Goal: Obtain resource: Download file/media

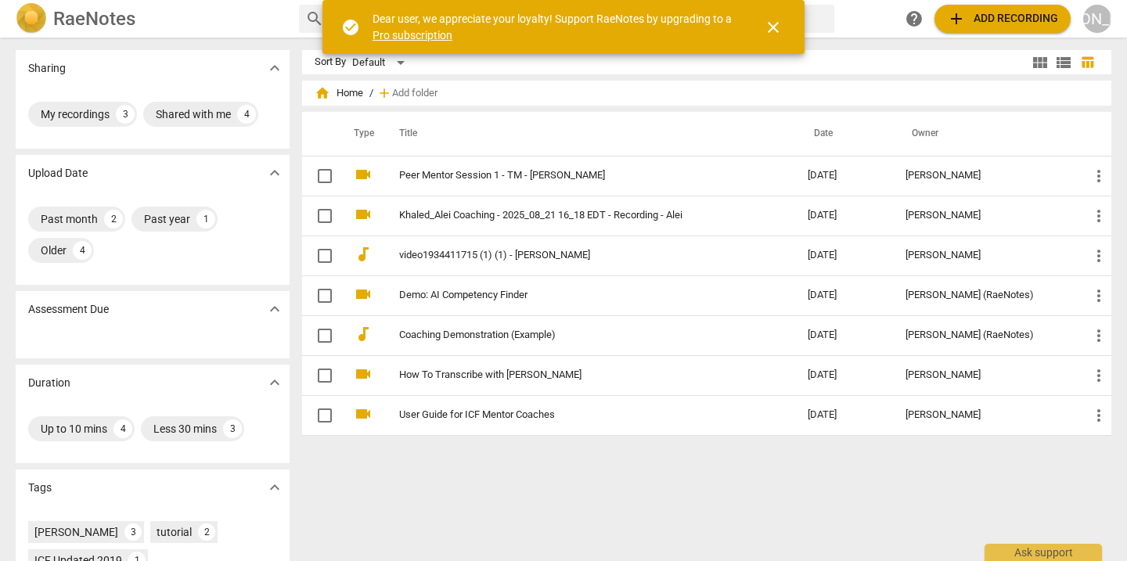
click at [966, 24] on span "add" at bounding box center [956, 18] width 19 height 19
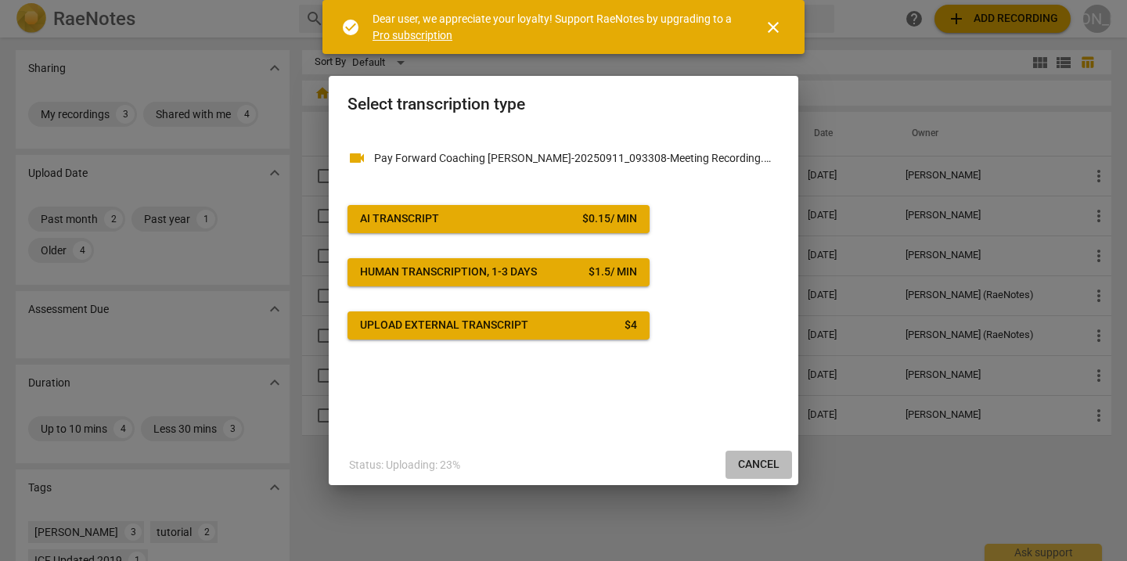
click at [765, 461] on span "Cancel" at bounding box center [758, 465] width 41 height 16
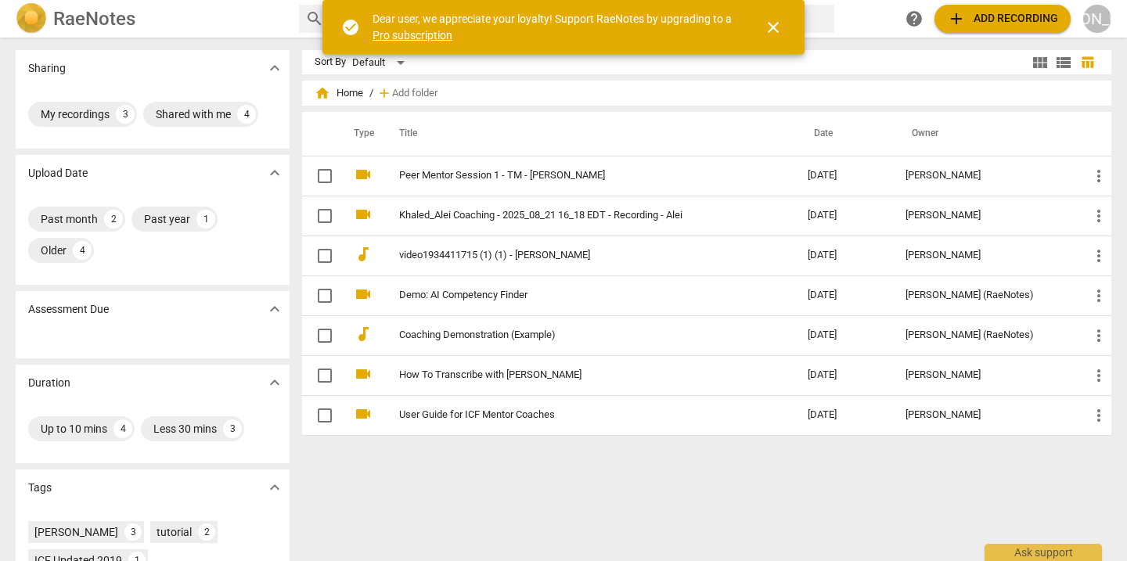
click at [988, 15] on span "add Add recording" at bounding box center [1002, 18] width 111 height 19
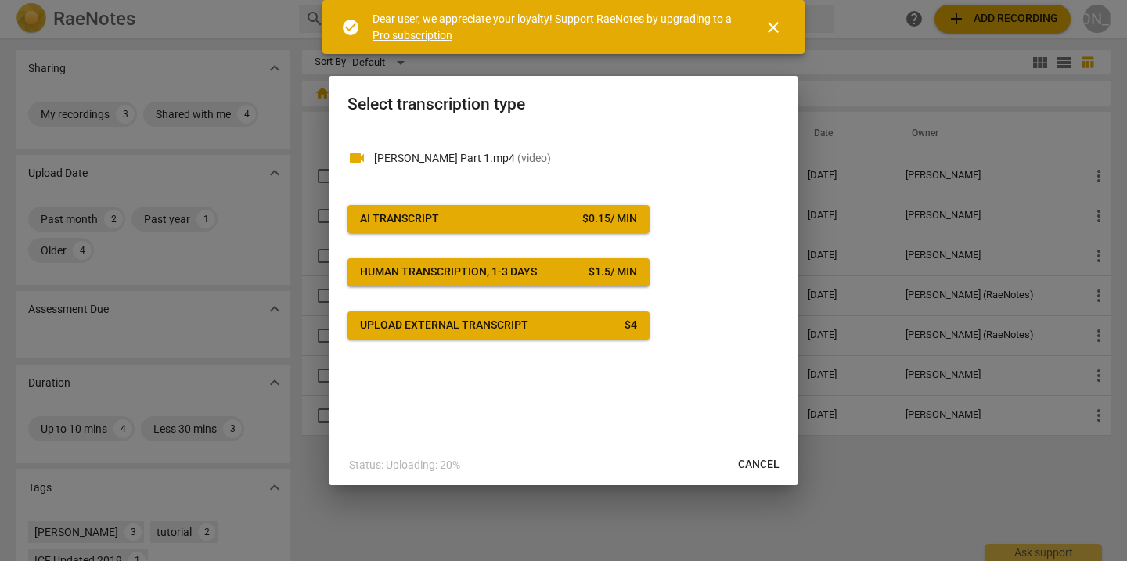
click at [531, 219] on span "AI Transcript $ 0.15 / min" at bounding box center [498, 219] width 277 height 16
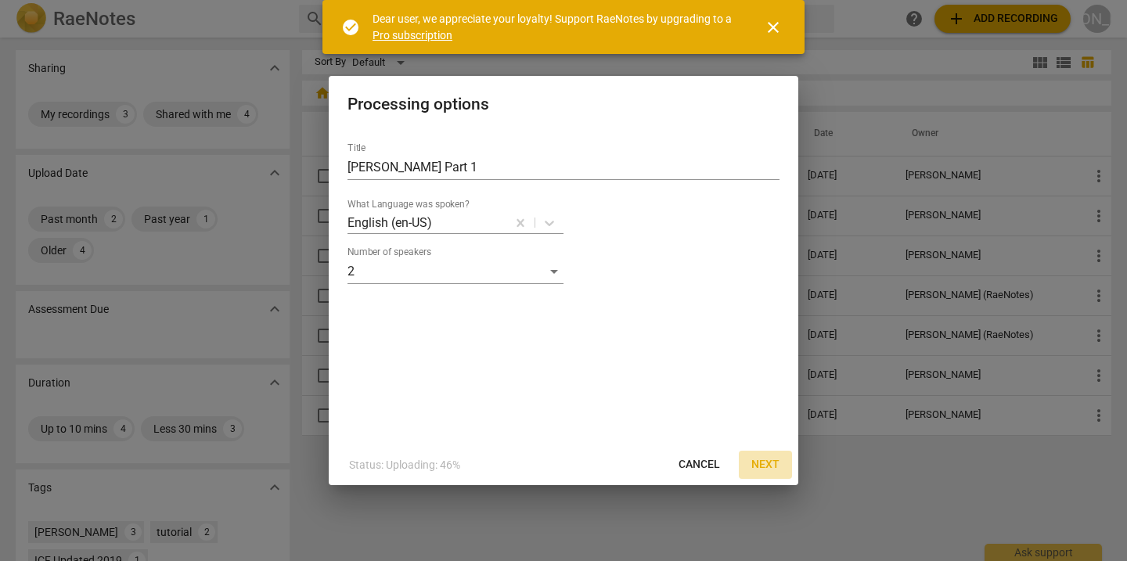
click at [763, 466] on span "Next" at bounding box center [765, 465] width 28 height 16
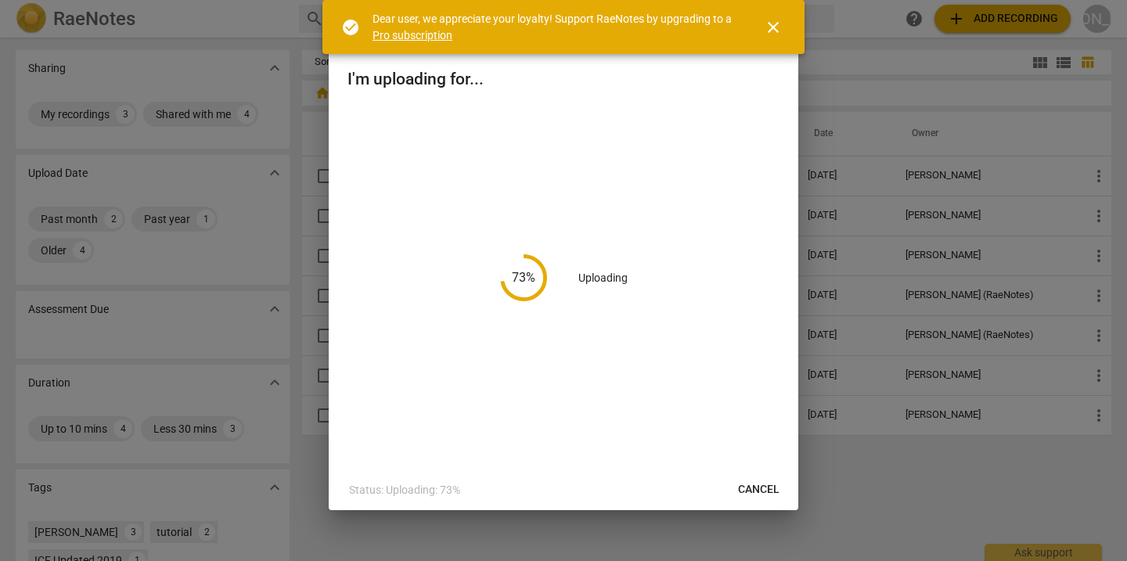
click at [778, 27] on span "close" at bounding box center [773, 27] width 19 height 19
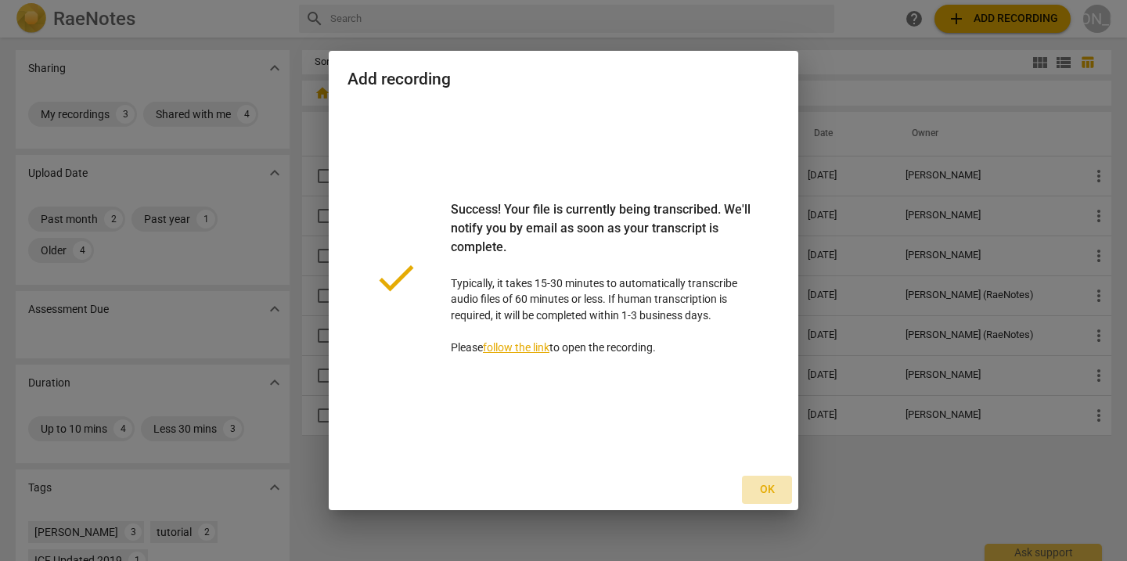
click at [765, 486] on span "Ok" at bounding box center [767, 490] width 25 height 16
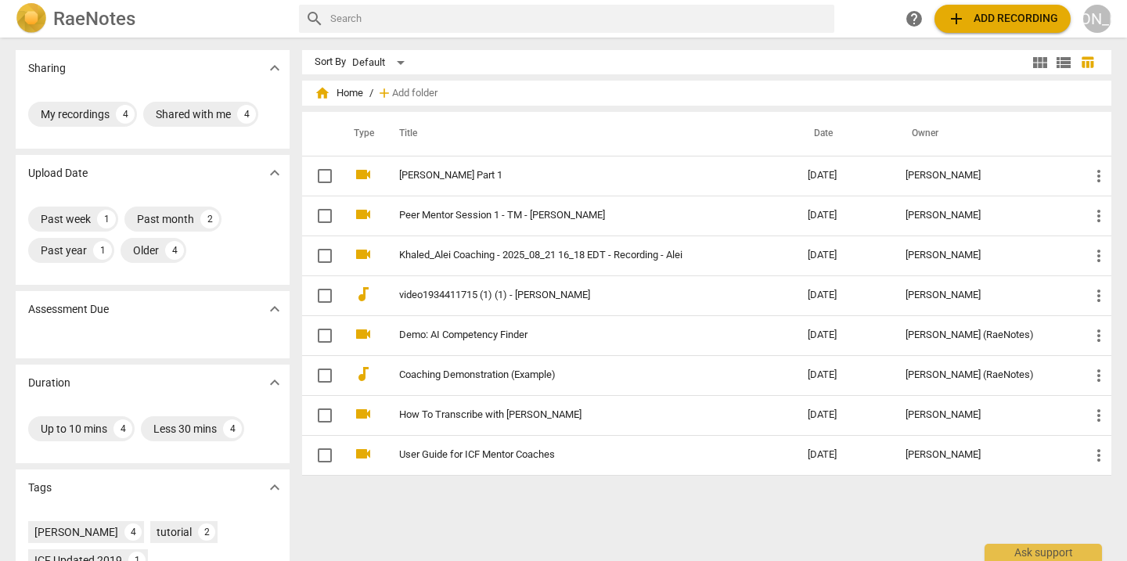
click at [980, 16] on span "add Add recording" at bounding box center [1002, 18] width 111 height 19
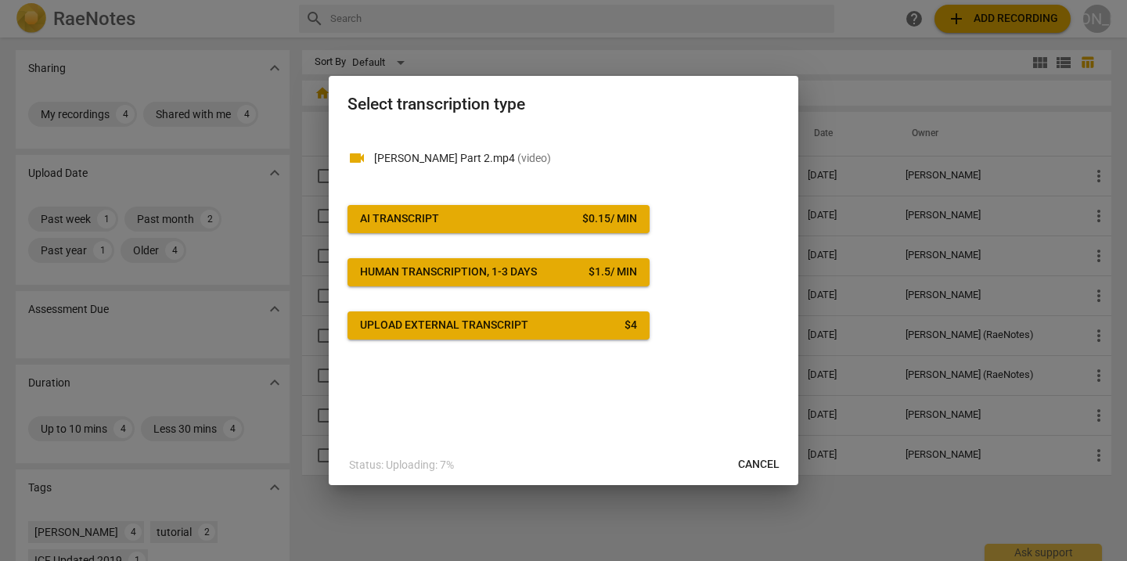
click at [400, 211] on button "AI Transcript $ 0.15 / min" at bounding box center [499, 219] width 302 height 28
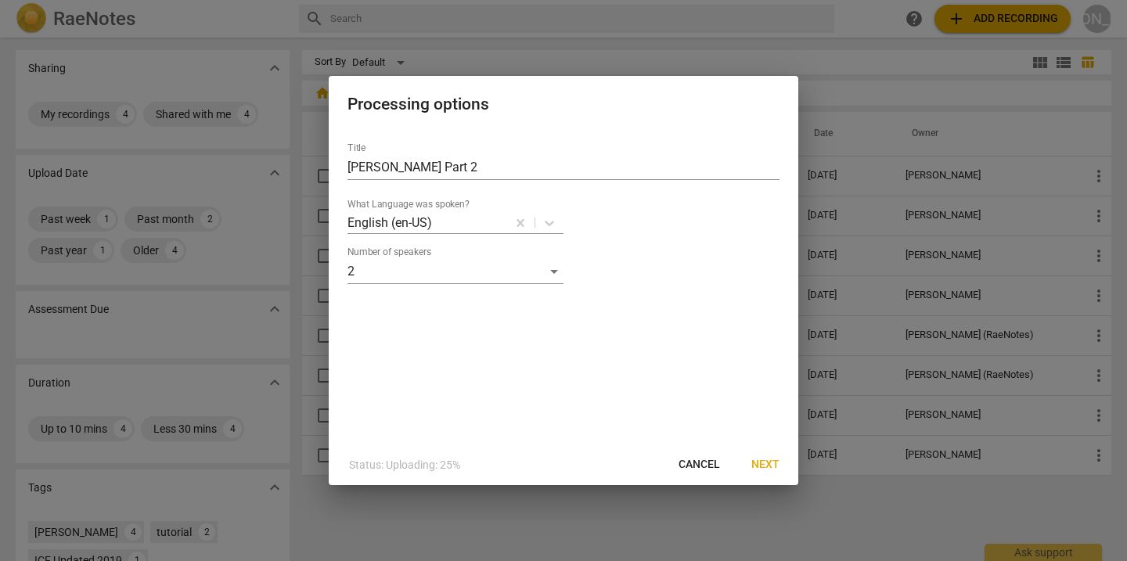
click at [773, 464] on span "Next" at bounding box center [765, 465] width 28 height 16
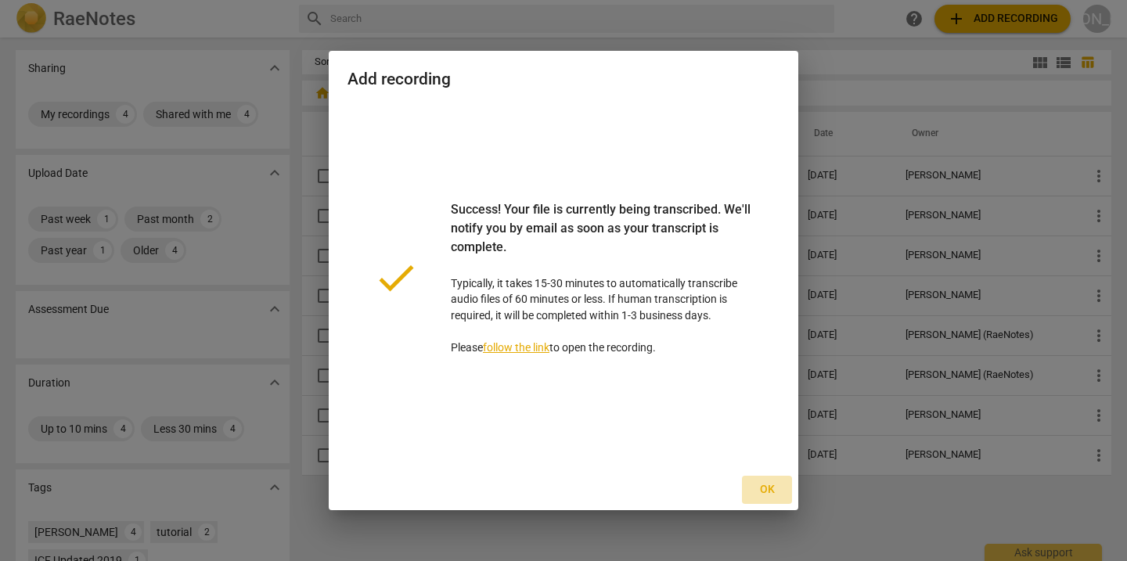
click at [761, 490] on span "Ok" at bounding box center [767, 490] width 25 height 16
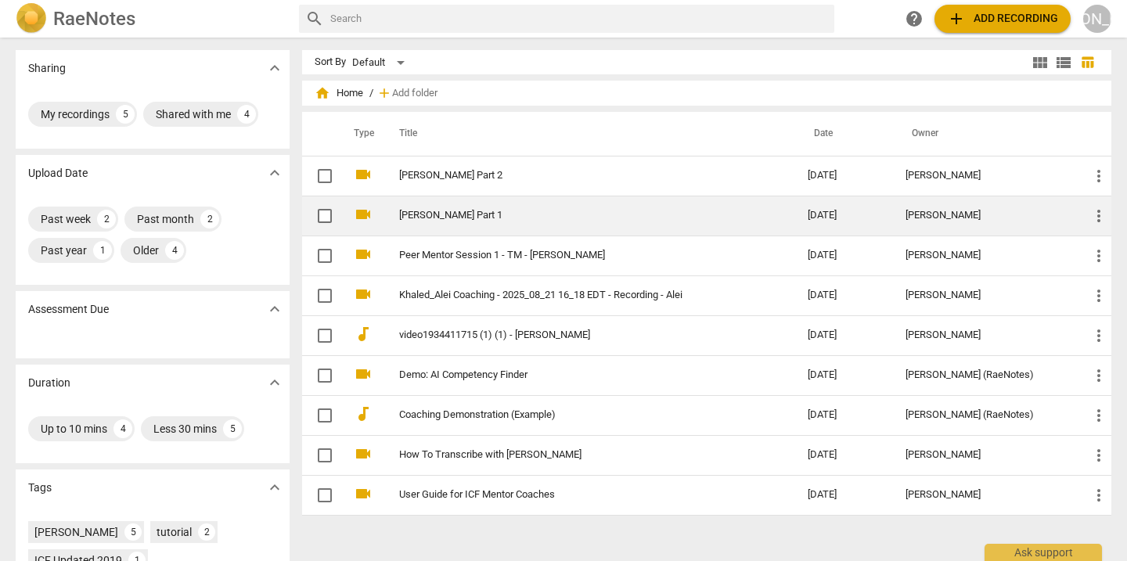
click at [454, 208] on td "[PERSON_NAME] Part 1" at bounding box center [587, 216] width 415 height 40
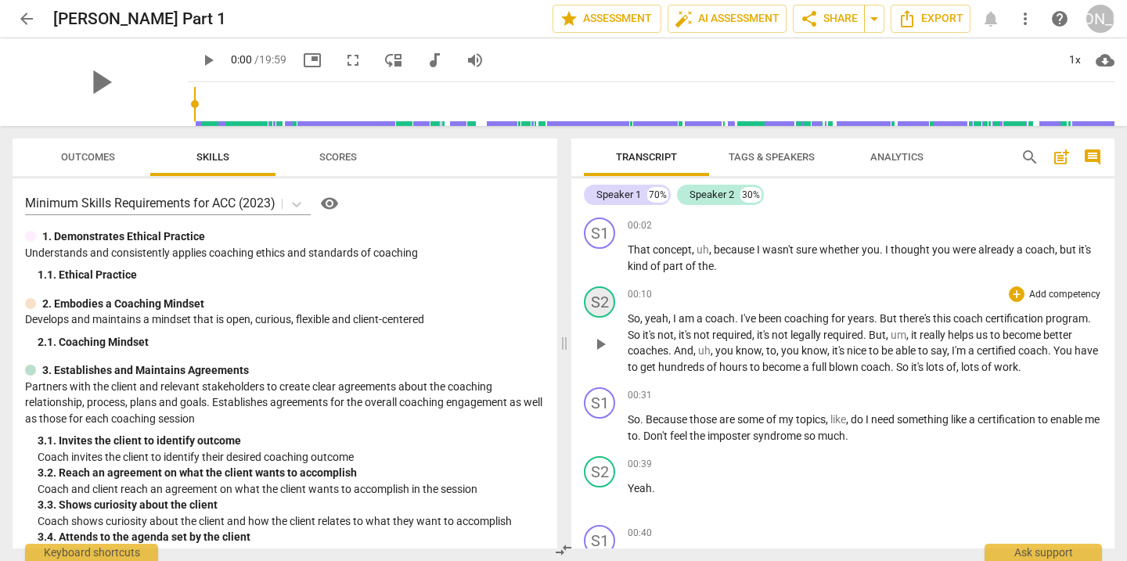
click at [603, 307] on div "S2" at bounding box center [599, 301] width 31 height 31
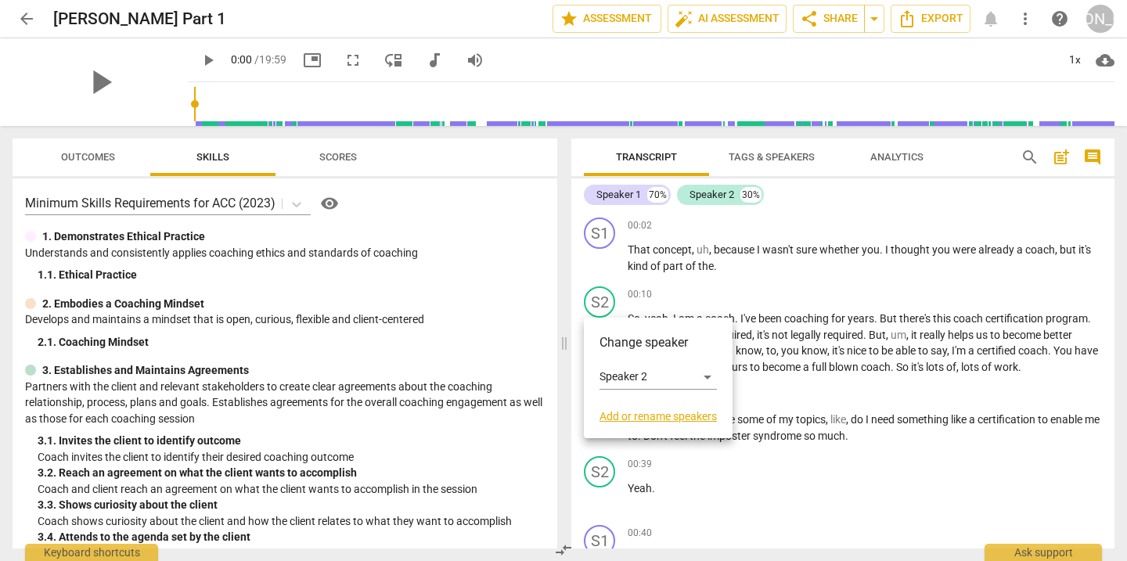
click at [625, 419] on link "Add or rename speakers" at bounding box center [658, 416] width 117 height 13
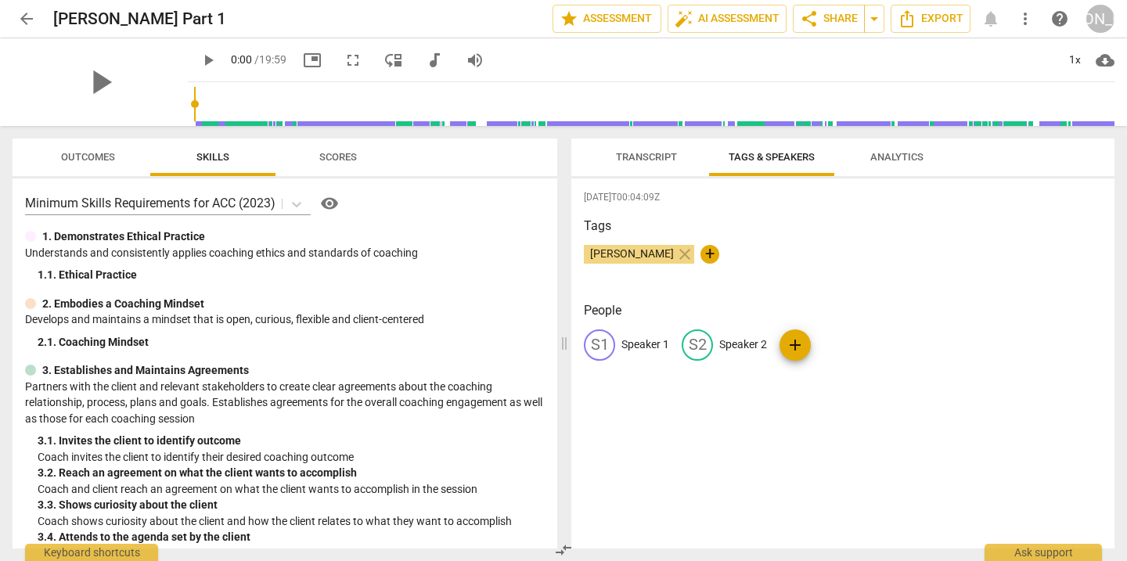
click at [735, 344] on p "Speaker 2" at bounding box center [743, 345] width 48 height 16
type input "Coach"
click at [634, 344] on p "Speaker 1" at bounding box center [645, 345] width 48 height 16
type input "Client"
click at [661, 431] on div "2025-09-18T00:04:09Z Tags Julie Andersen close + People edit Client delete CO C…" at bounding box center [842, 363] width 543 height 370
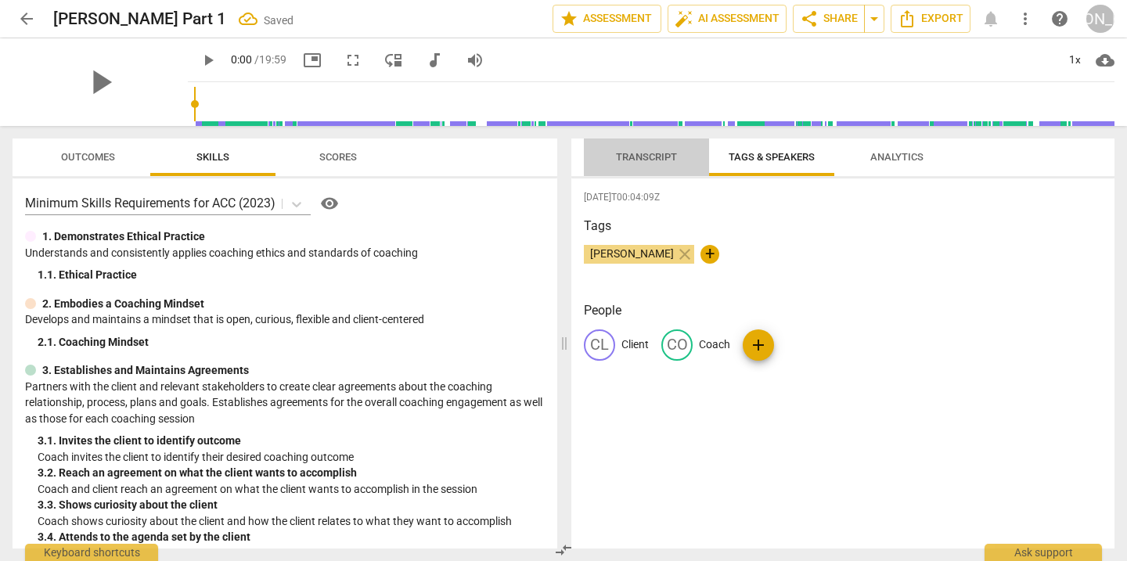
click at [644, 157] on span "Transcript" at bounding box center [646, 157] width 61 height 12
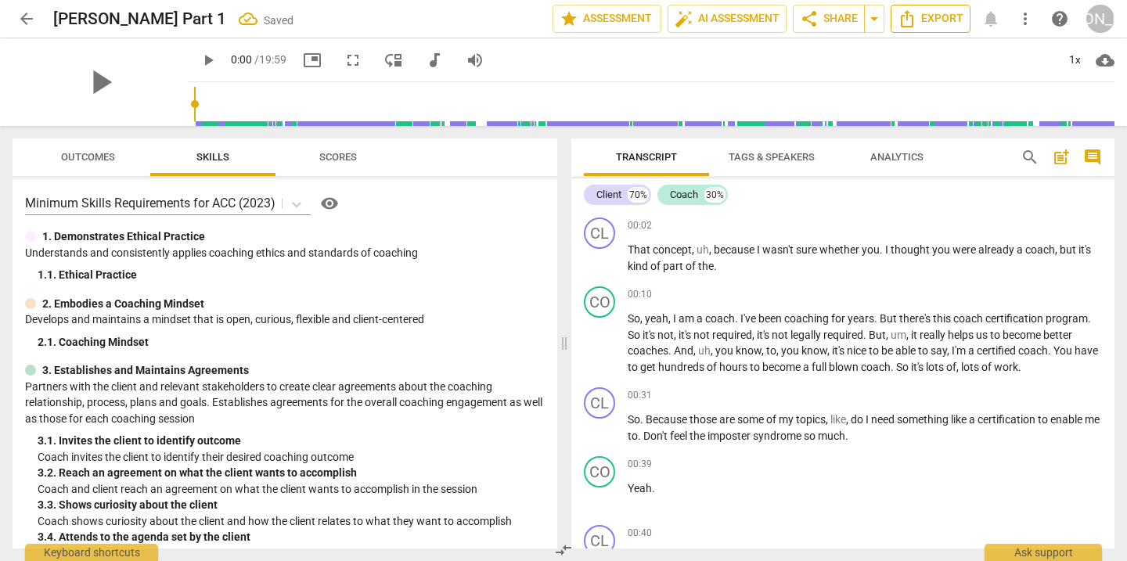
click at [921, 16] on span "Export" at bounding box center [931, 18] width 66 height 19
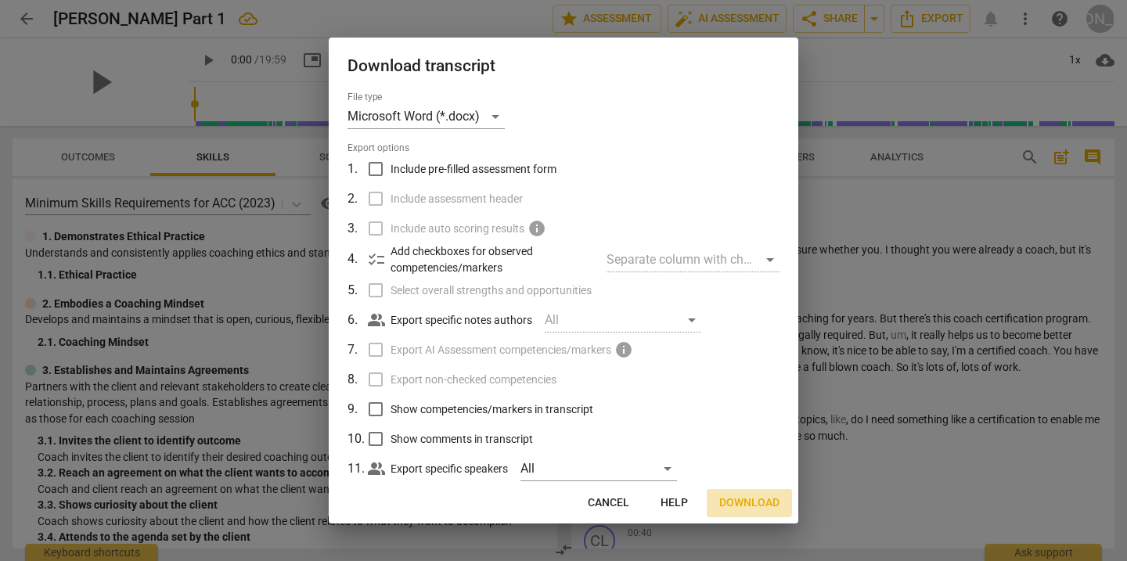
click at [742, 502] on span "Download" at bounding box center [749, 503] width 60 height 16
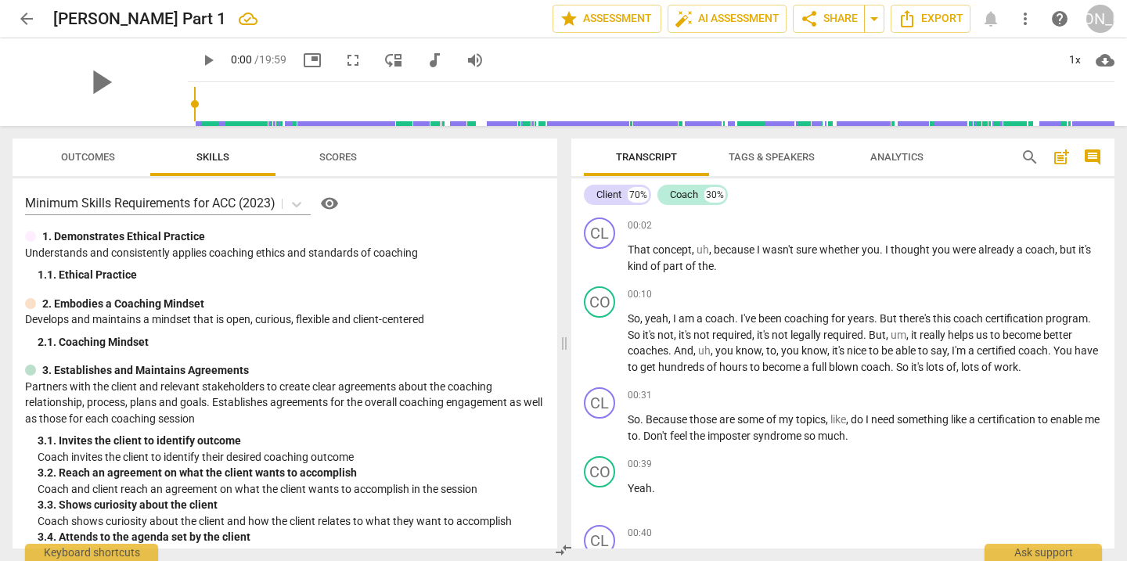
click at [28, 21] on span "arrow_back" at bounding box center [26, 18] width 19 height 19
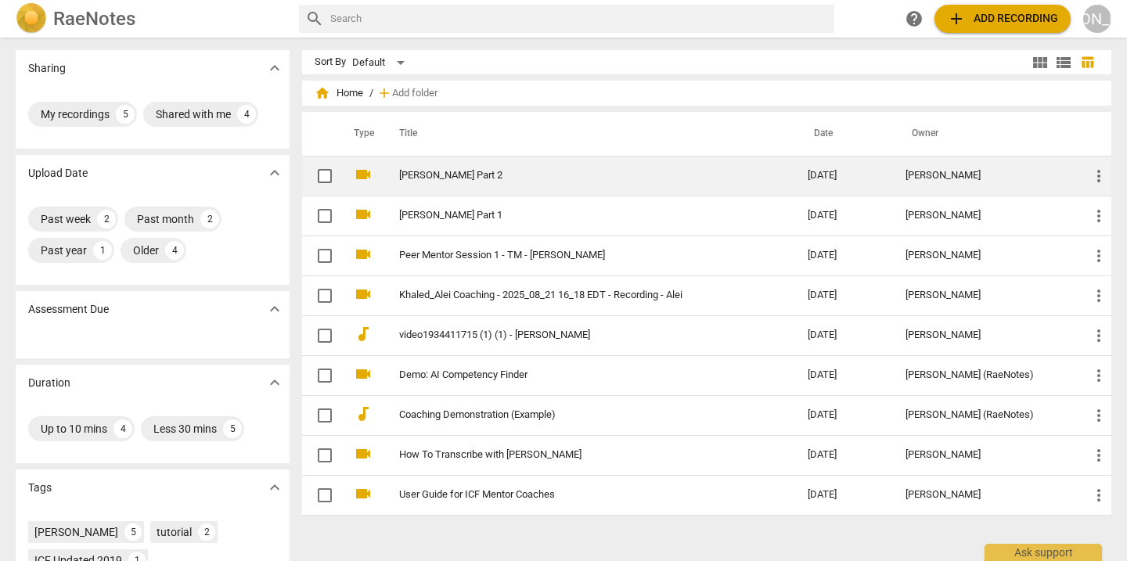
click at [436, 175] on link "[PERSON_NAME] Part 2" at bounding box center [575, 176] width 352 height 12
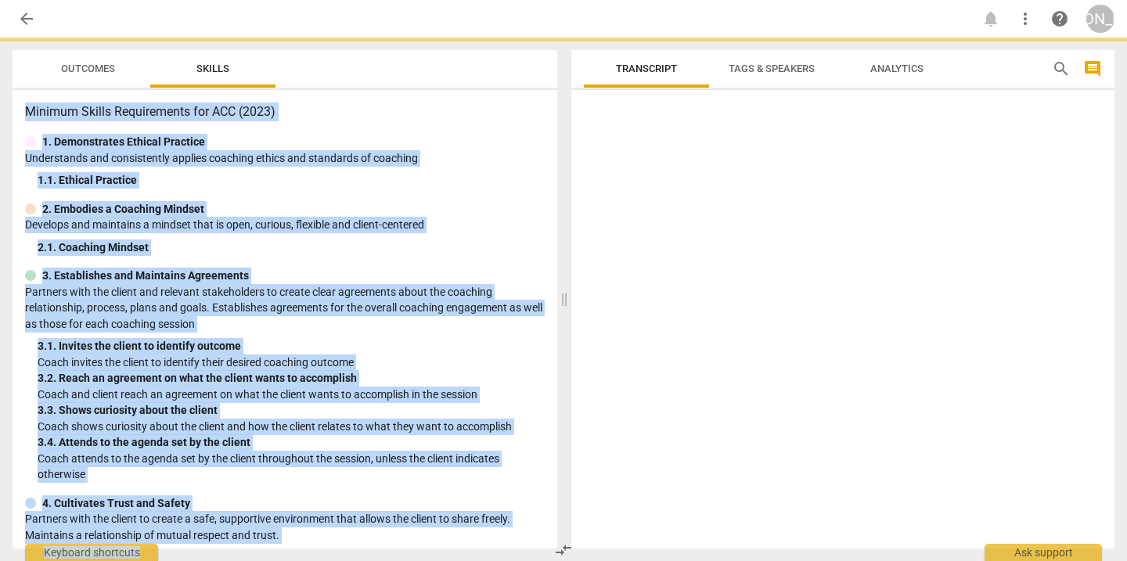
click at [436, 175] on div "1. 1. Ethical Practice" at bounding box center [291, 180] width 507 height 16
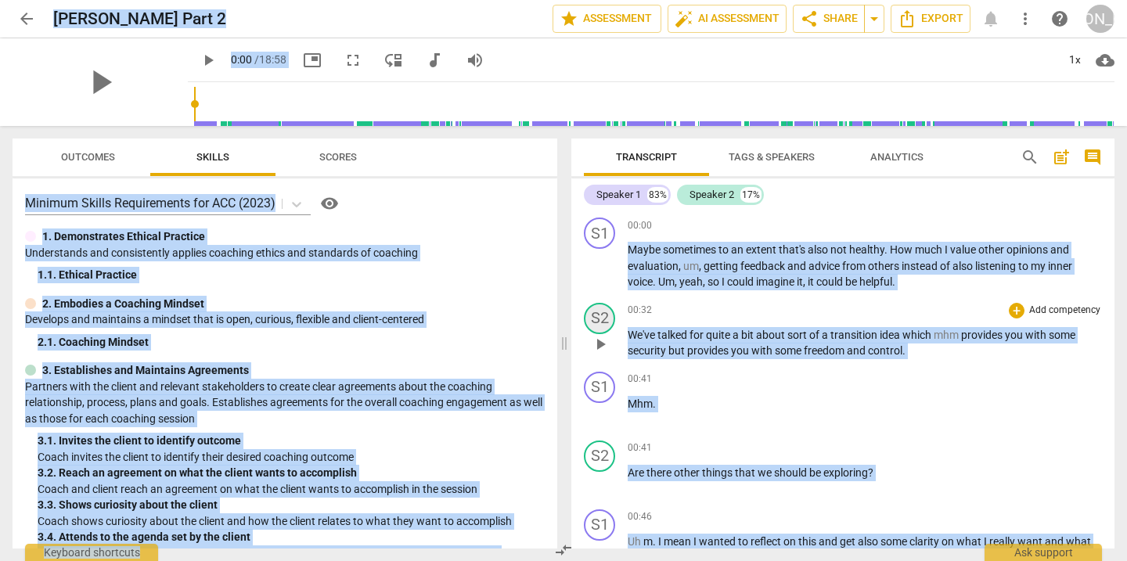
click at [609, 317] on div "S2" at bounding box center [599, 318] width 31 height 31
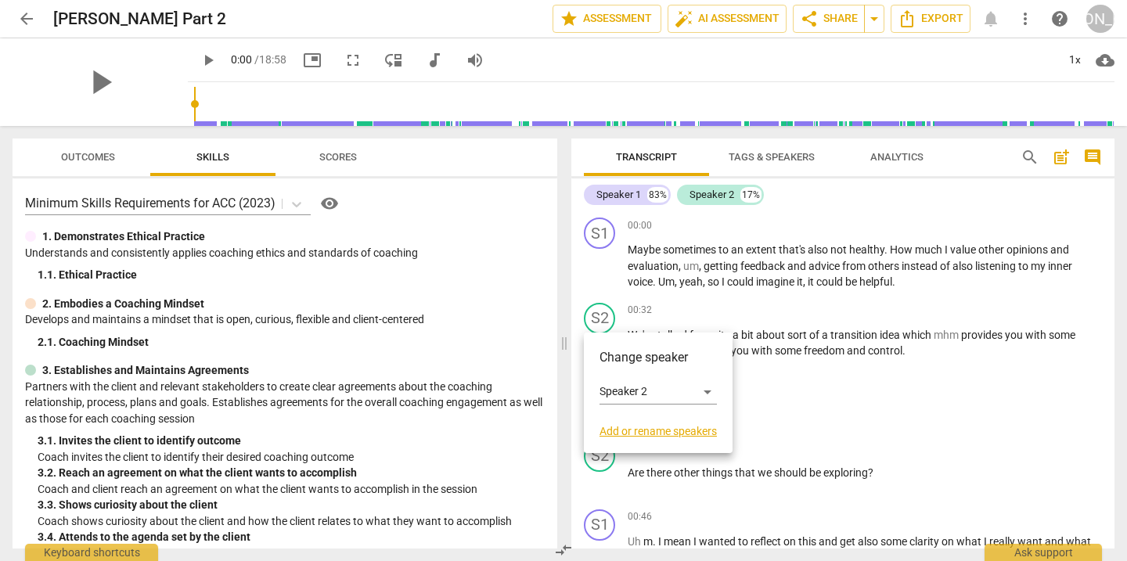
click at [635, 431] on link "Add or rename speakers" at bounding box center [658, 431] width 117 height 13
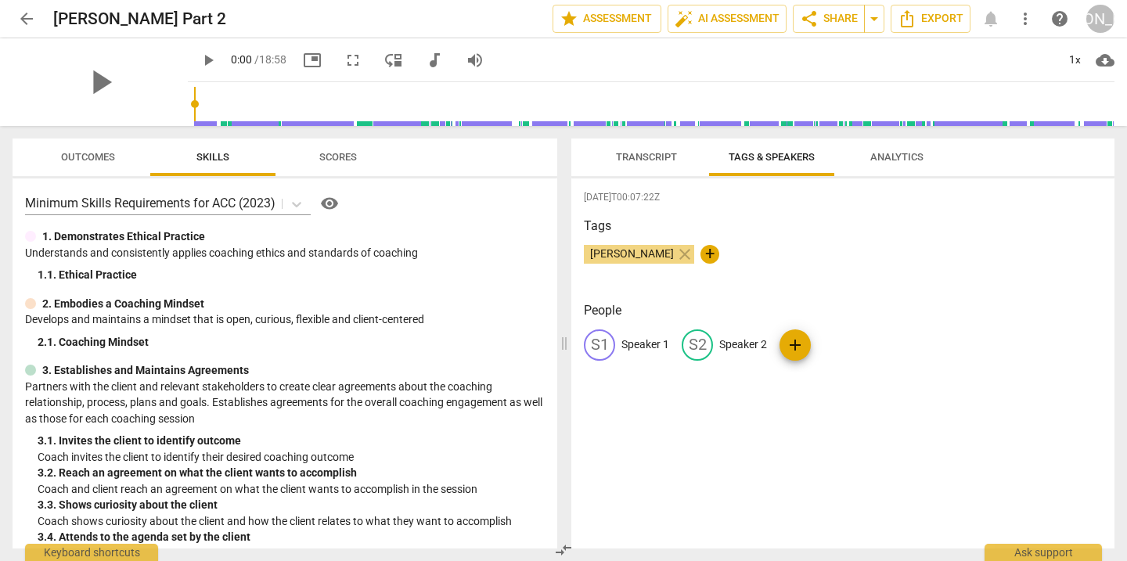
click at [741, 344] on p "Speaker 2" at bounding box center [743, 345] width 48 height 16
type input "Coach"
click at [660, 345] on p "Speaker 1" at bounding box center [645, 345] width 48 height 16
type input "Client"
click at [697, 445] on div "2025-09-18T00:07:22Z Tags Julie Andersen close + People edit Client delete CO C…" at bounding box center [842, 363] width 543 height 370
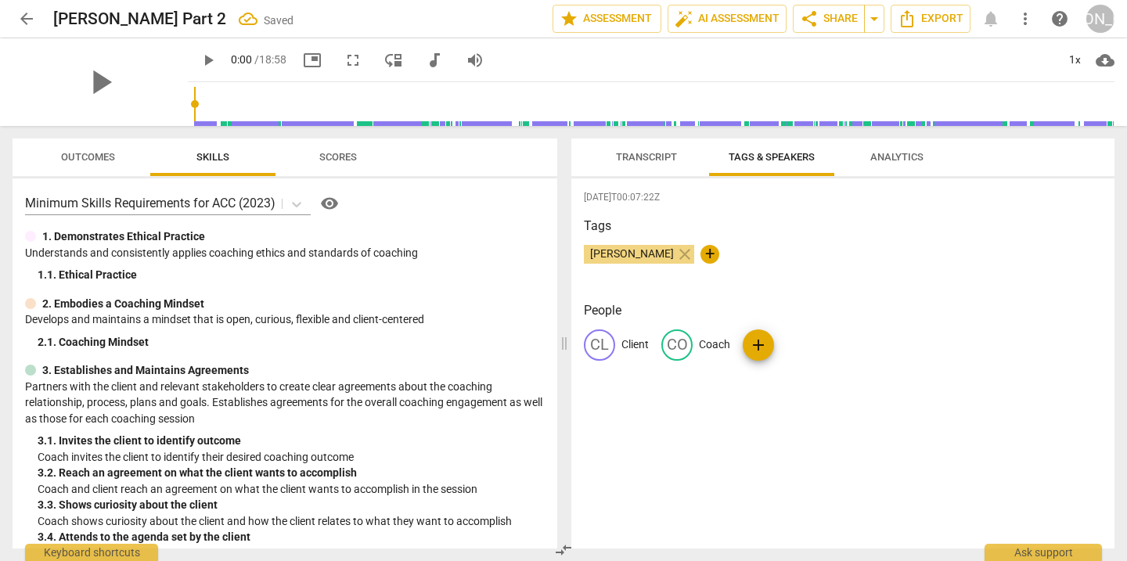
click at [630, 157] on span "Transcript" at bounding box center [646, 157] width 61 height 12
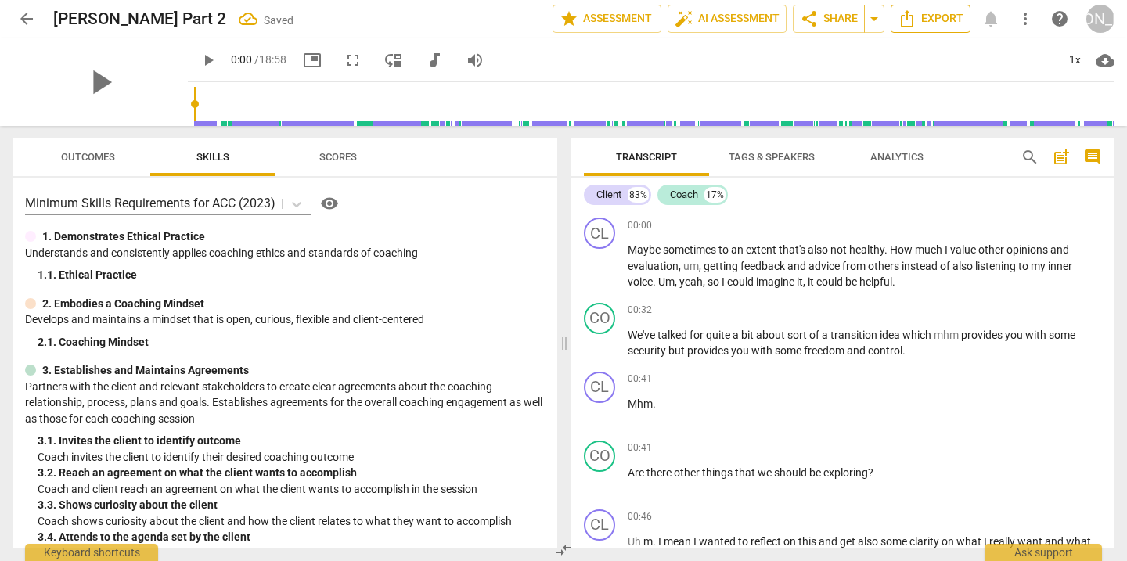
click at [939, 16] on span "Export" at bounding box center [931, 18] width 66 height 19
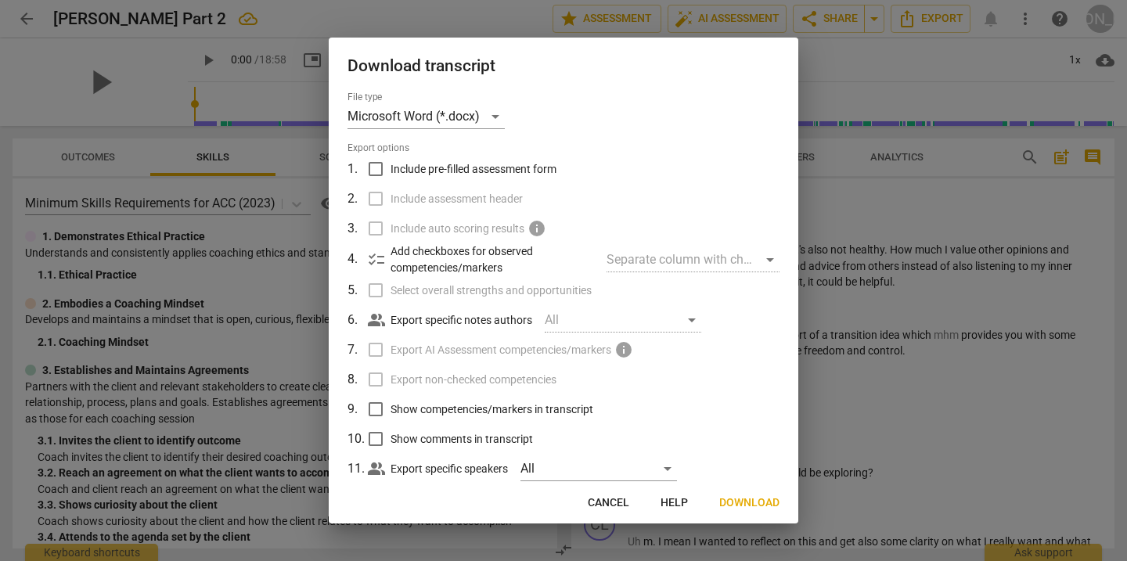
click at [751, 504] on span "Download" at bounding box center [749, 503] width 60 height 16
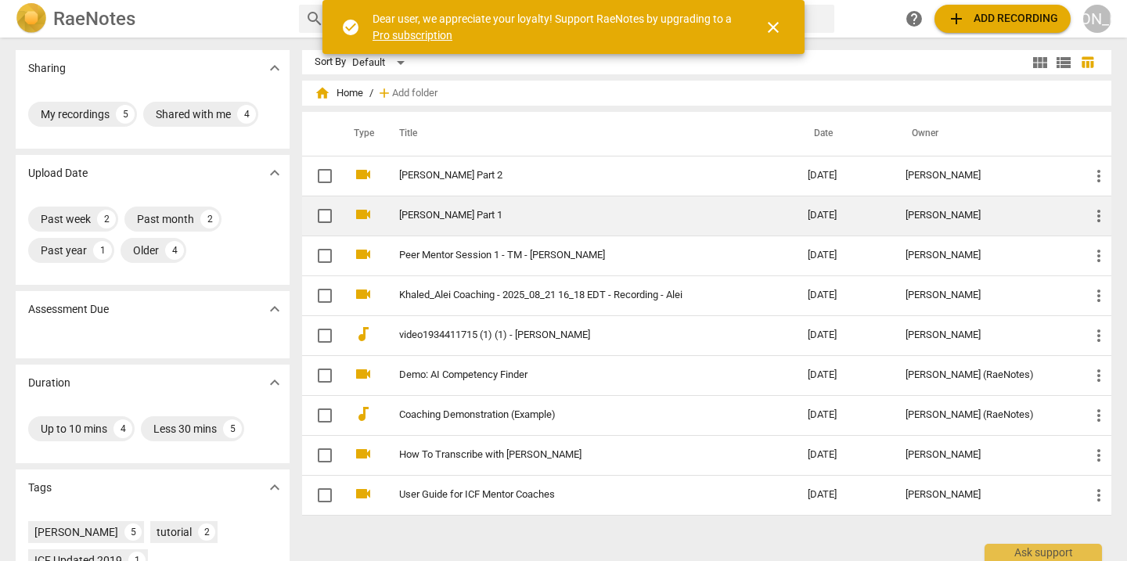
click at [418, 211] on link "[PERSON_NAME] Part 1" at bounding box center [575, 216] width 352 height 12
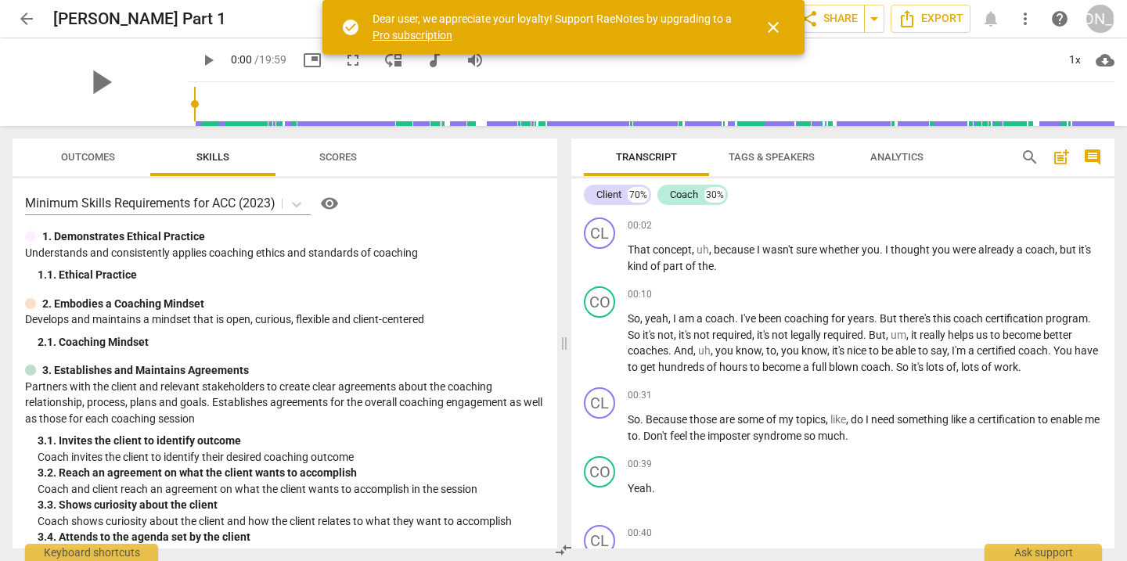
click at [26, 23] on span "arrow_back" at bounding box center [26, 18] width 19 height 19
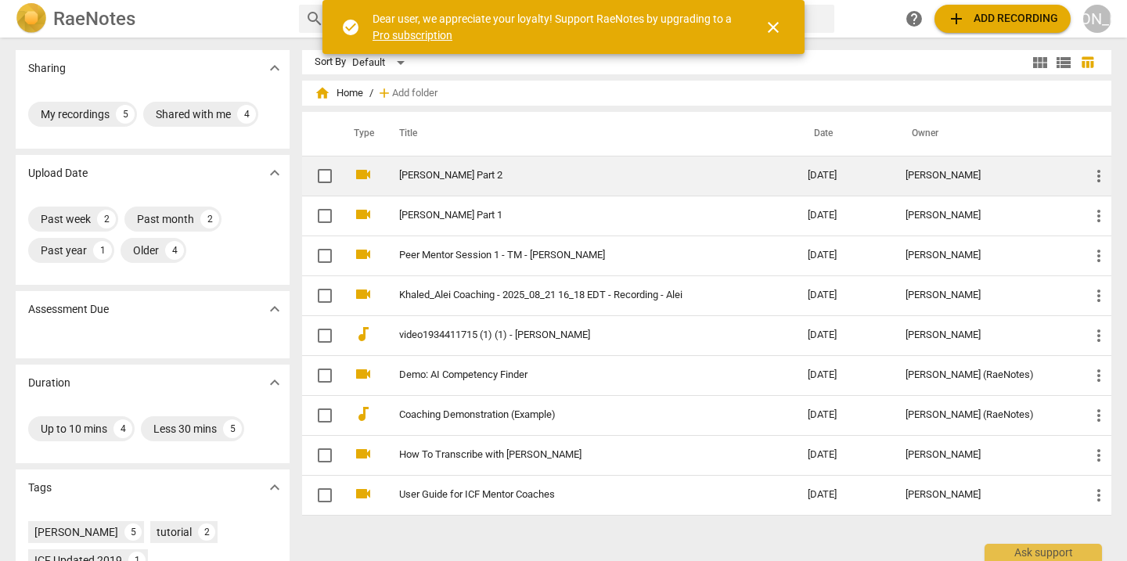
click at [422, 180] on link "[PERSON_NAME] Part 2" at bounding box center [575, 176] width 352 height 12
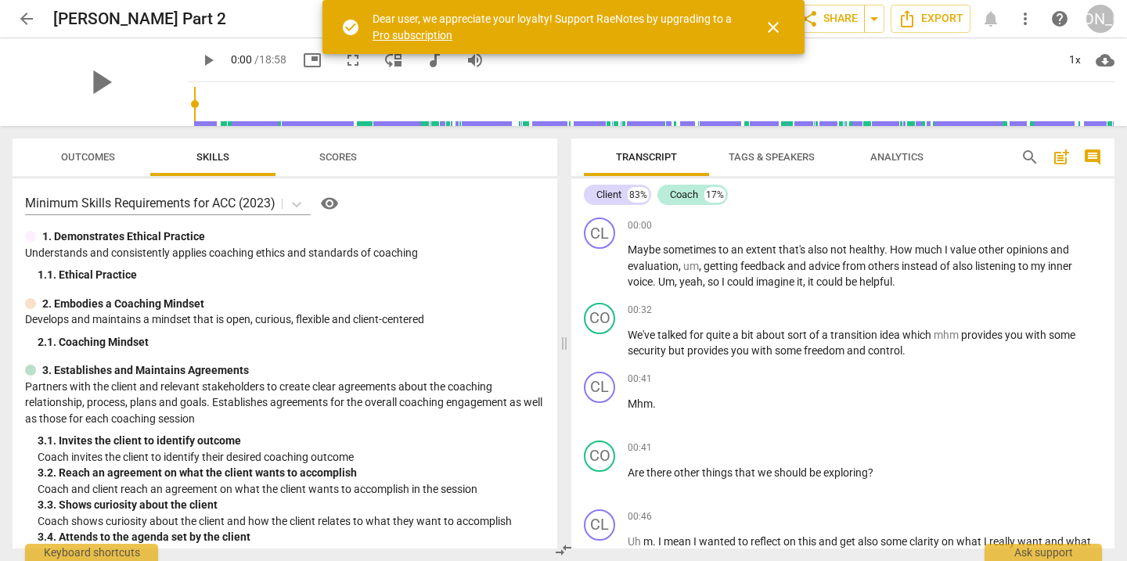
click at [768, 27] on span "close" at bounding box center [773, 27] width 19 height 19
